Goal: Information Seeking & Learning: Learn about a topic

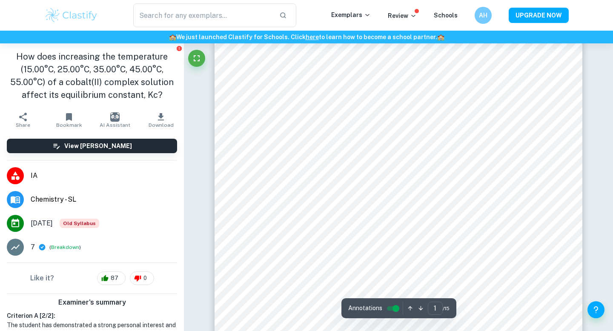
scroll to position [51, 0]
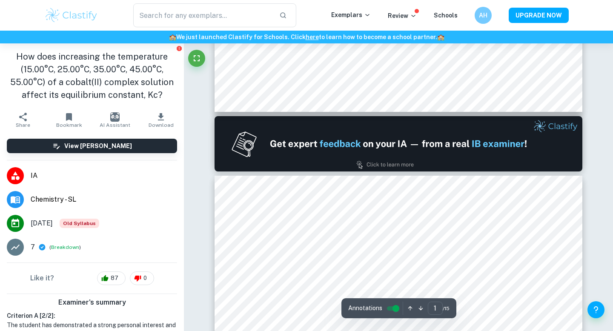
type input "2"
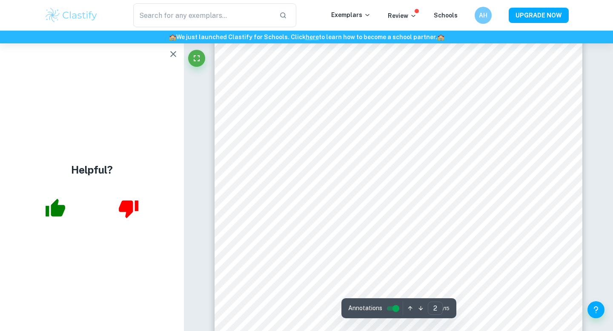
scroll to position [648, 0]
click at [172, 50] on icon "button" at bounding box center [173, 54] width 10 height 10
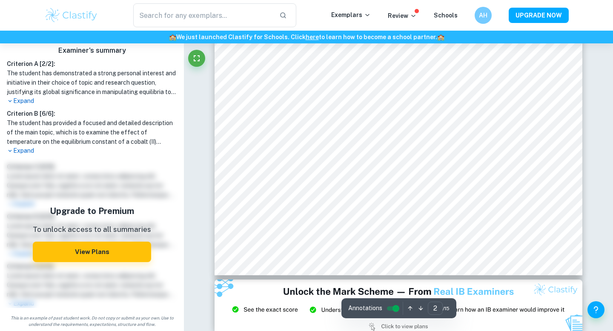
scroll to position [797, 0]
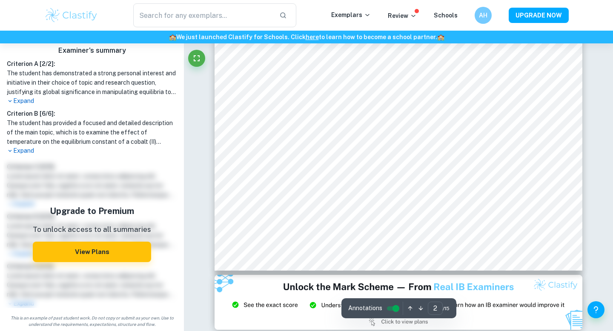
click at [312, 35] on link "here" at bounding box center [312, 37] width 13 height 7
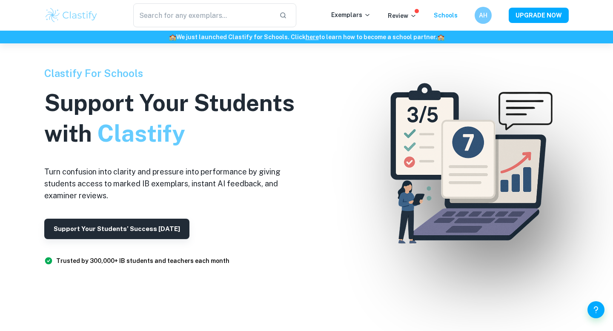
scroll to position [43, 0]
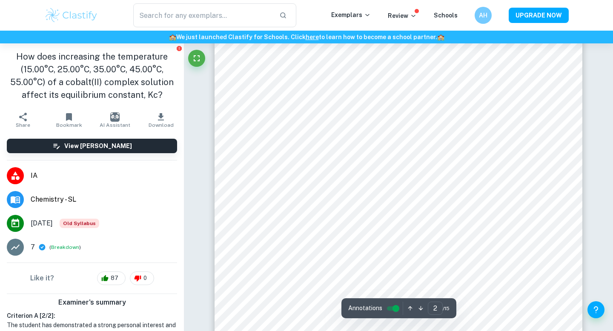
scroll to position [627, 0]
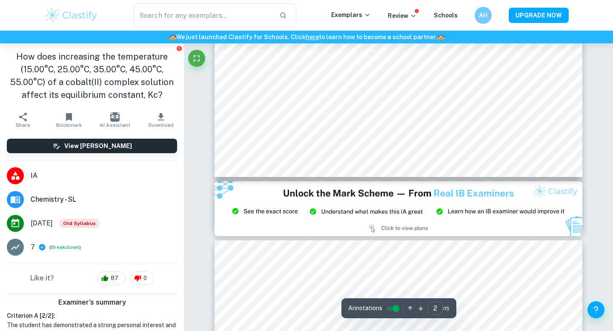
type input "3"
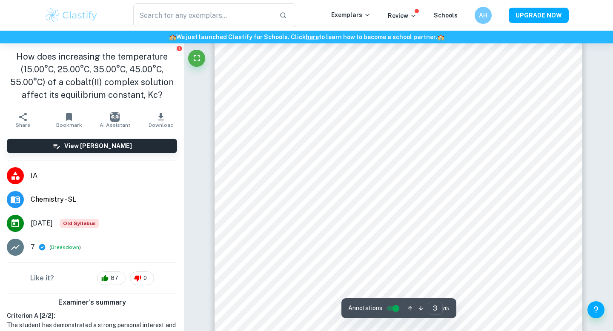
scroll to position [1173, 0]
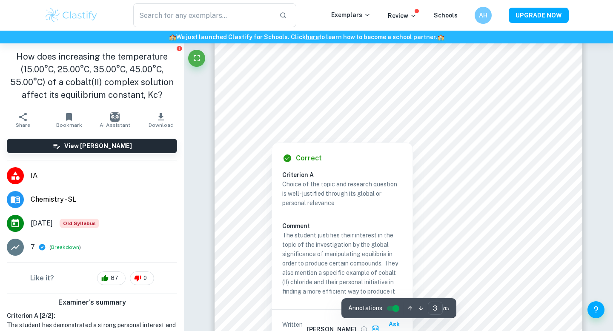
click at [412, 117] on div at bounding box center [398, 118] width 281 height 11
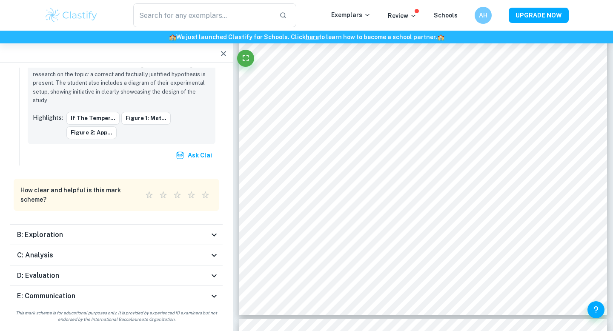
click at [163, 228] on div "B: Exploration" at bounding box center [116, 235] width 212 height 20
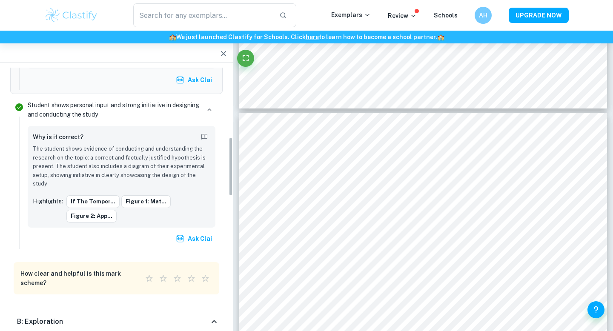
scroll to position [0, 0]
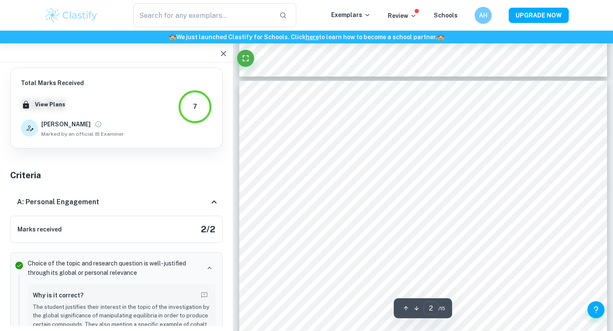
type input "1"
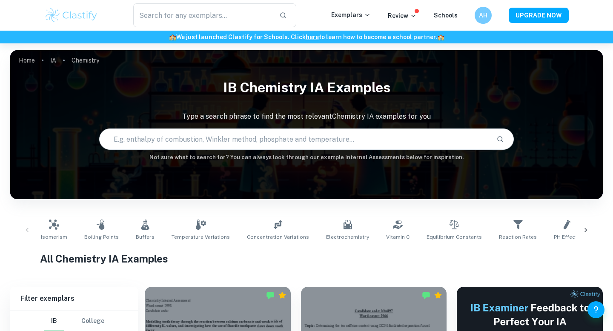
scroll to position [30, 0]
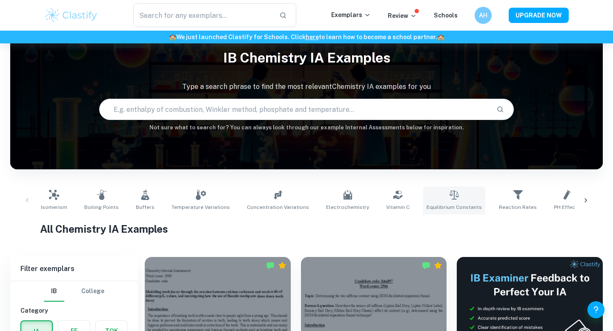
click at [423, 195] on link "Equilibrium Constants" at bounding box center [454, 200] width 62 height 28
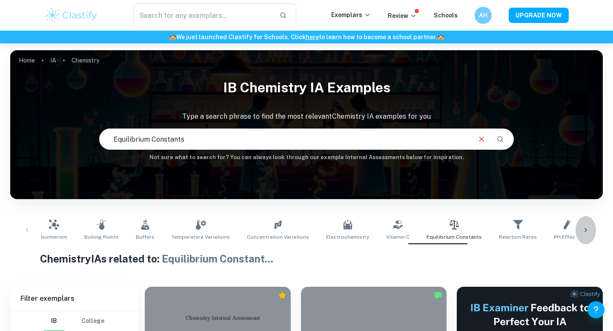
click at [577, 230] on div at bounding box center [586, 230] width 20 height 28
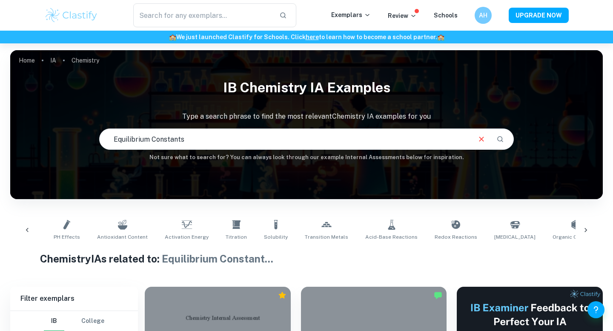
scroll to position [0, 536]
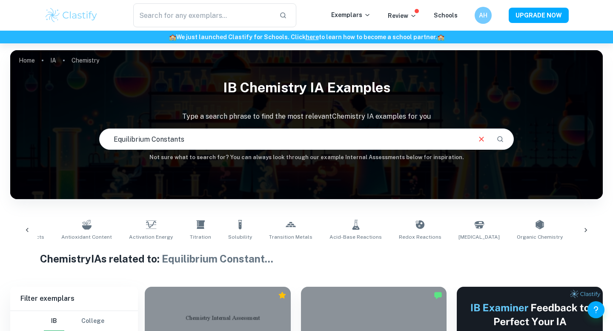
click at [587, 226] on icon at bounding box center [586, 230] width 9 height 9
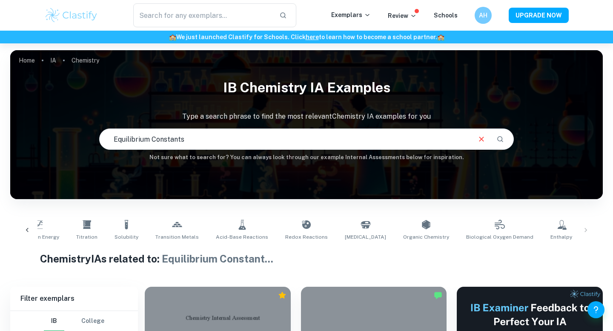
click at [31, 231] on icon at bounding box center [27, 230] width 9 height 9
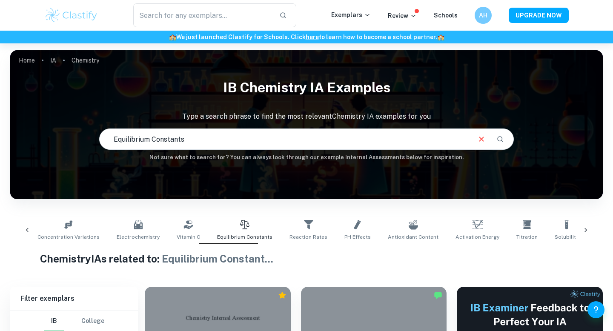
scroll to position [0, 114]
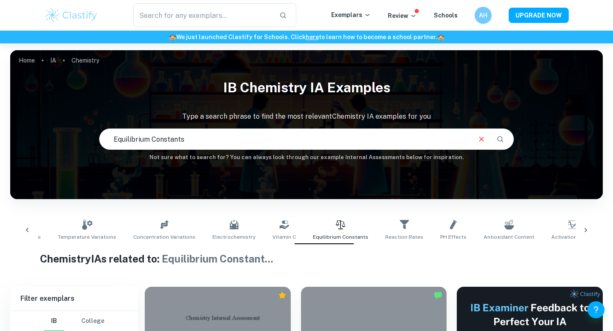
click at [587, 226] on icon at bounding box center [586, 230] width 9 height 9
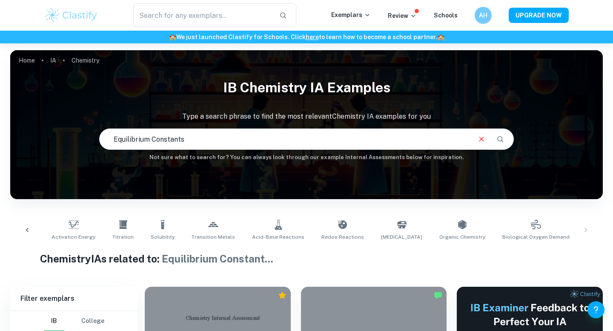
scroll to position [0, 650]
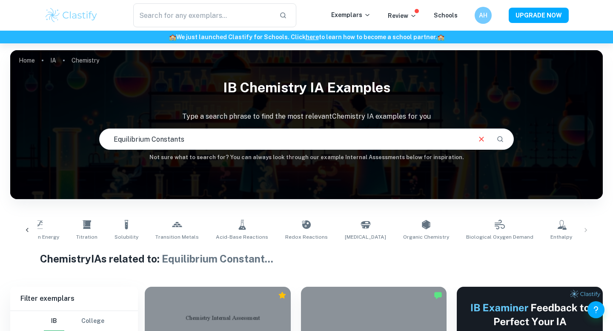
click at [301, 229] on icon at bounding box center [306, 225] width 10 height 10
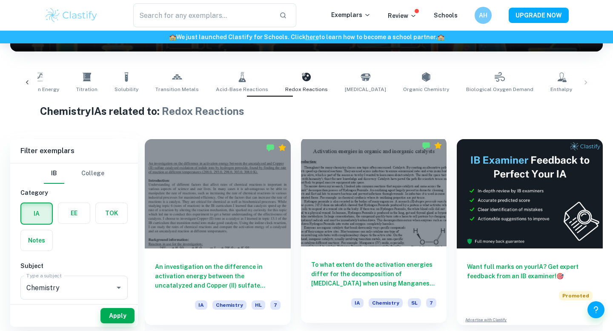
scroll to position [149, 0]
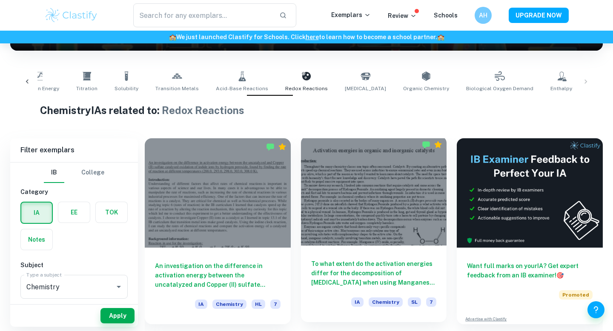
click at [340, 272] on h6 "To what extent do the activation energies differ for the decomposition of hydro…" at bounding box center [374, 273] width 126 height 28
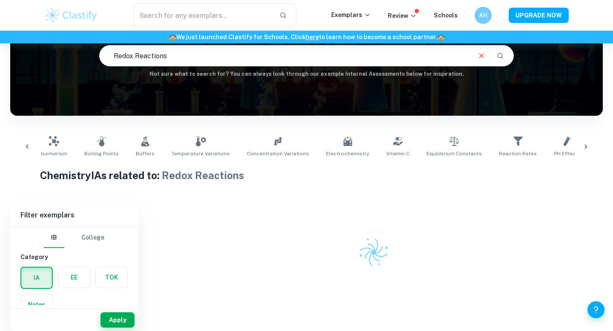
scroll to position [0, 326]
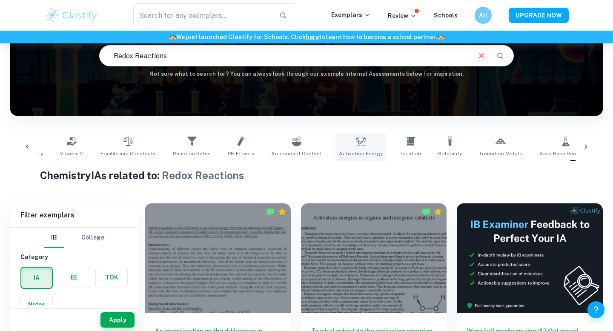
click at [335, 136] on link "Activation Energy" at bounding box center [360, 147] width 51 height 28
type input "Activation Energy"
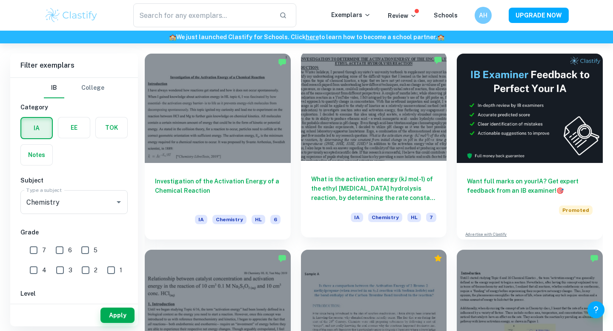
scroll to position [230, 0]
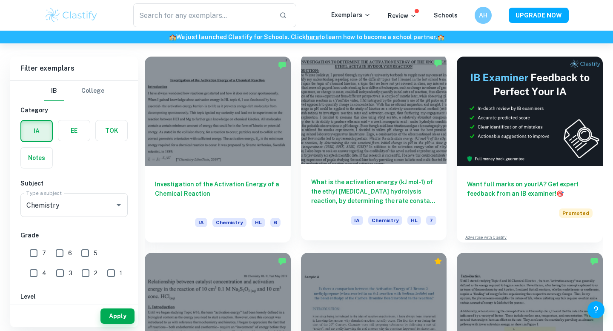
click at [348, 199] on h6 "What is the activation energy (kJ mol-1) of the ethyl acetate hydrolysis reacti…" at bounding box center [374, 192] width 126 height 28
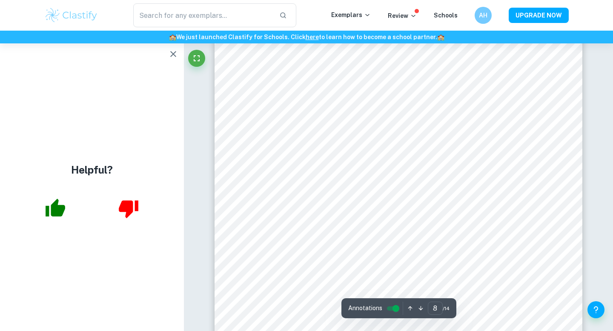
scroll to position [3993, 0]
click at [175, 56] on icon "button" at bounding box center [173, 54] width 6 height 6
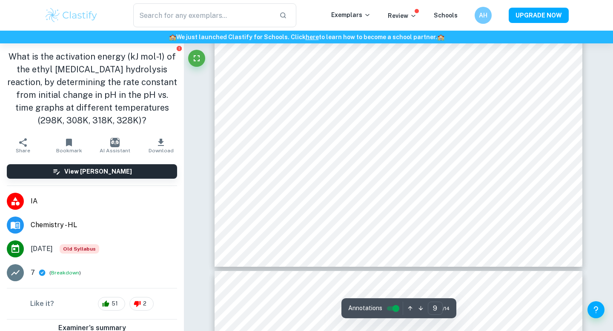
scroll to position [4706, 0]
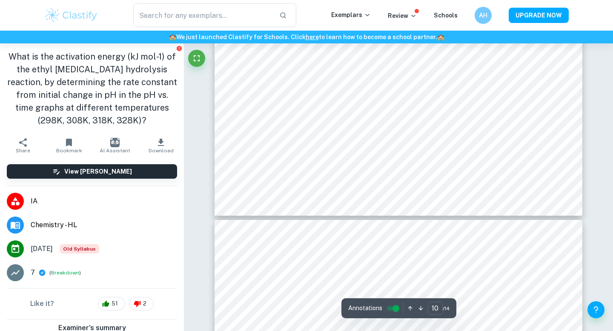
type input "11"
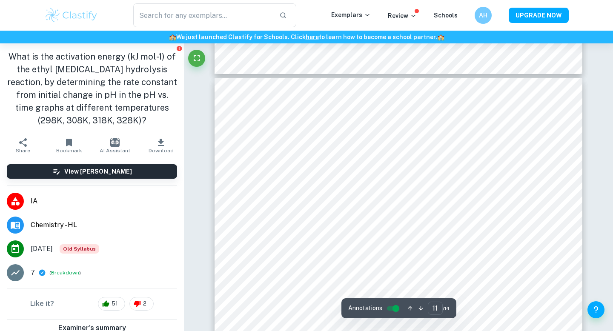
scroll to position [5414, 0]
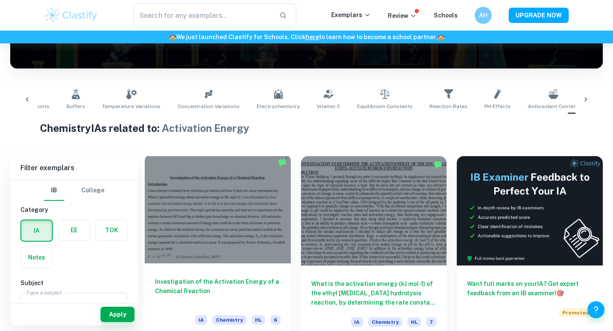
scroll to position [131, 0]
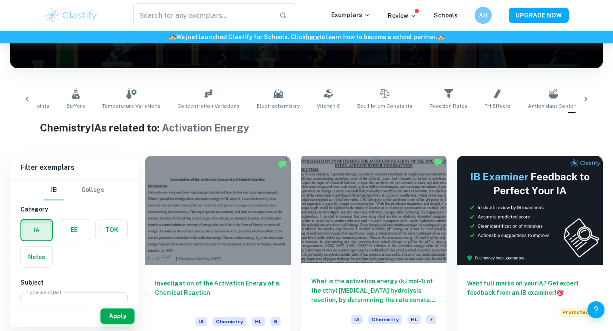
click at [324, 287] on h6 "What is the activation energy (kJ mol-1) of the ethyl acetate hydrolysis reacti…" at bounding box center [374, 291] width 126 height 28
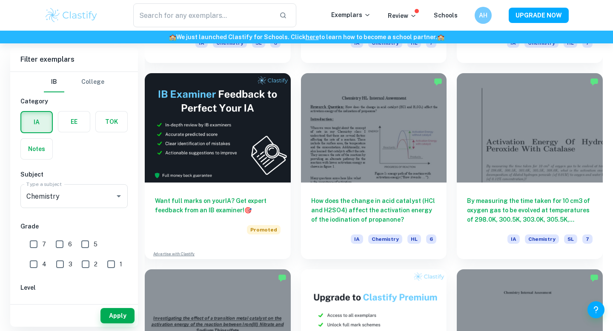
scroll to position [1394, 0]
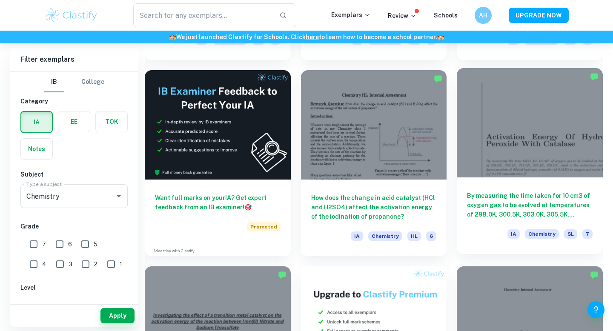
click at [511, 202] on h6 "By measuring the time taken for 10 cm3 of oxygen gas to be evolved at temperatu…" at bounding box center [530, 205] width 126 height 28
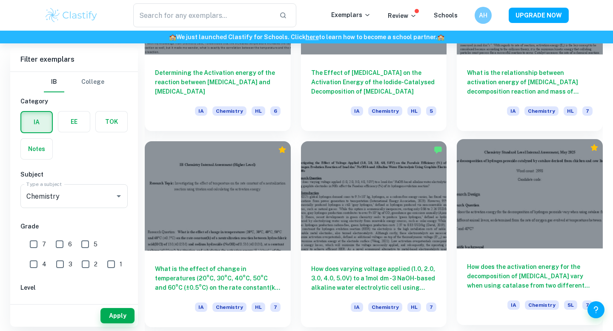
scroll to position [1919, 0]
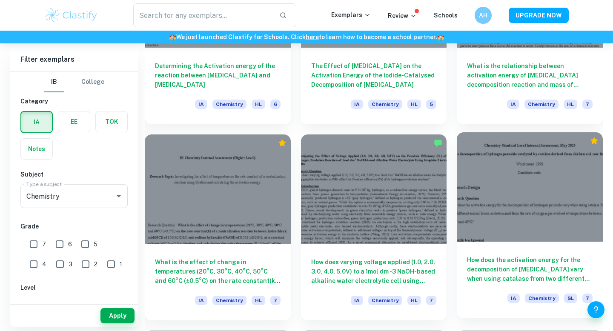
click at [519, 255] on h6 "How does the activation energy for the decomposition of hydrogen peroxide vary …" at bounding box center [530, 269] width 126 height 28
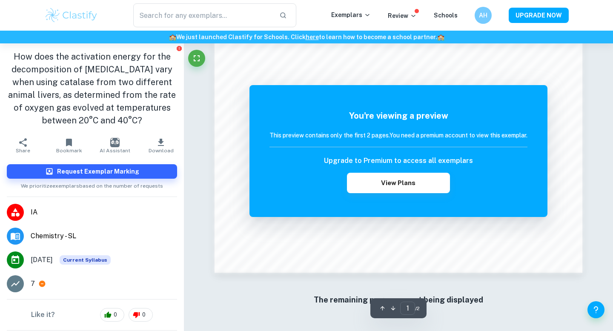
scroll to position [823, 0]
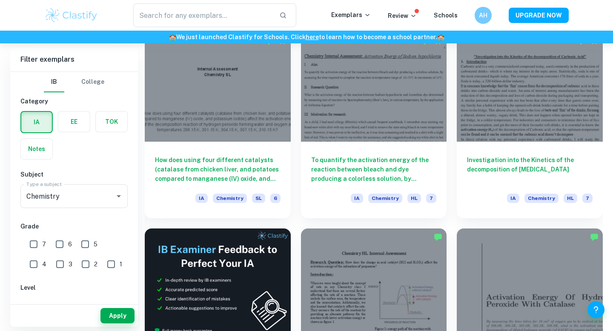
scroll to position [1238, 0]
